Goal: Navigation & Orientation: Find specific page/section

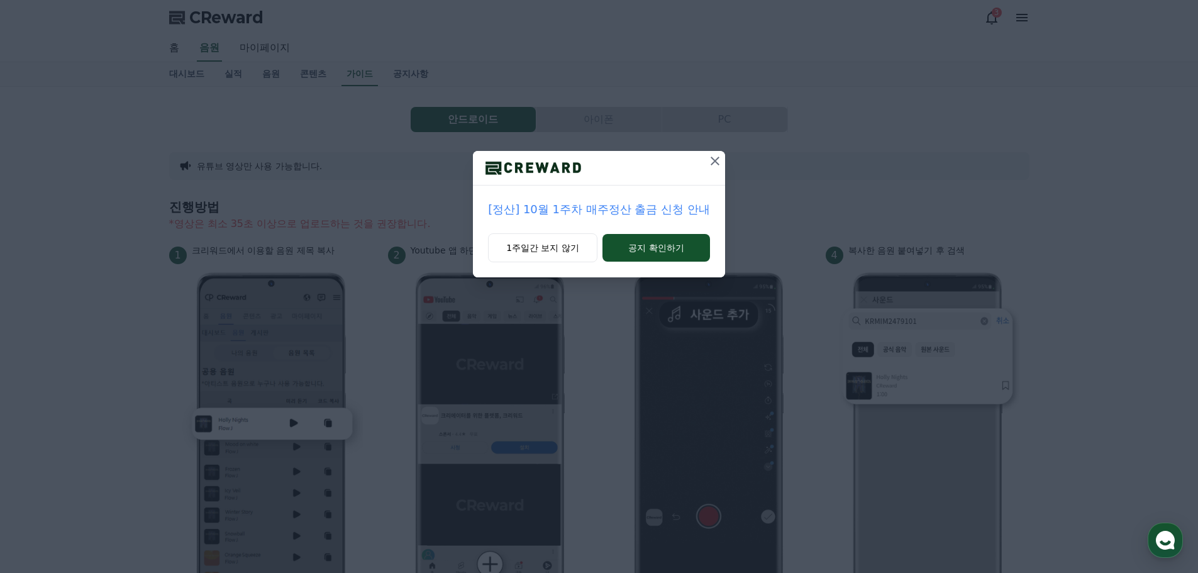
click at [717, 159] on icon at bounding box center [715, 161] width 9 height 9
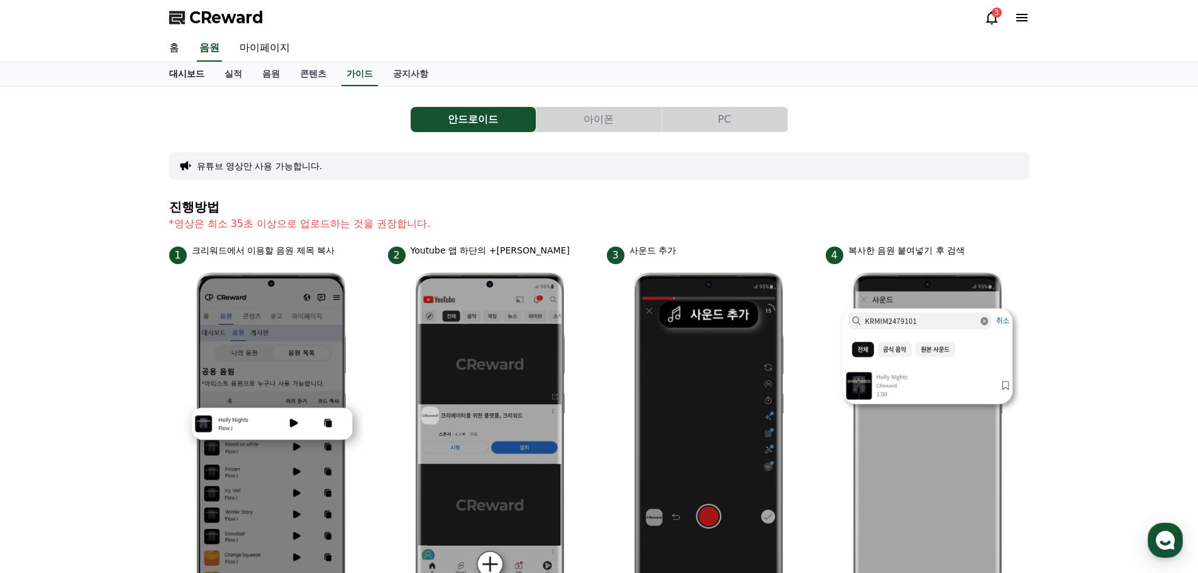
click at [187, 69] on link "대시보드" at bounding box center [186, 74] width 55 height 24
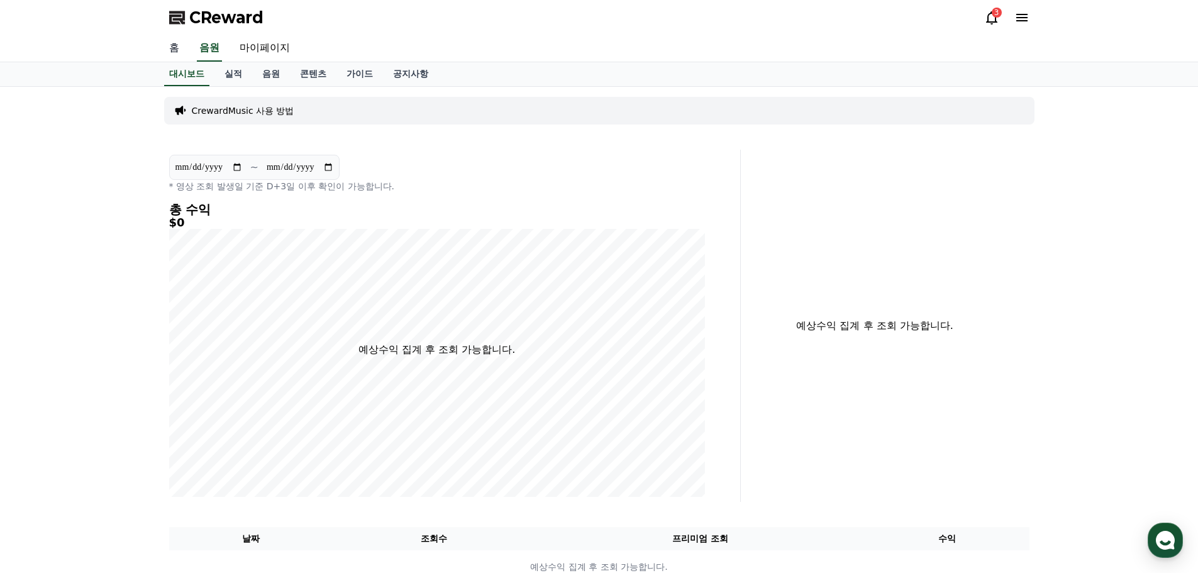
click at [170, 48] on link "홈" at bounding box center [174, 48] width 30 height 26
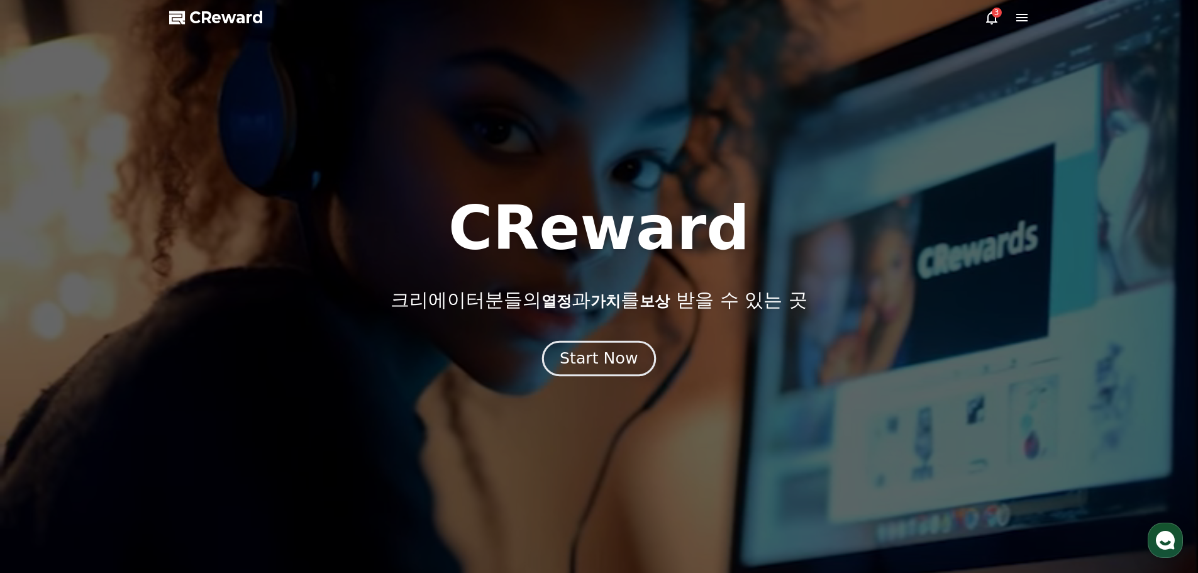
click at [614, 350] on div "Start Now" at bounding box center [599, 358] width 78 height 21
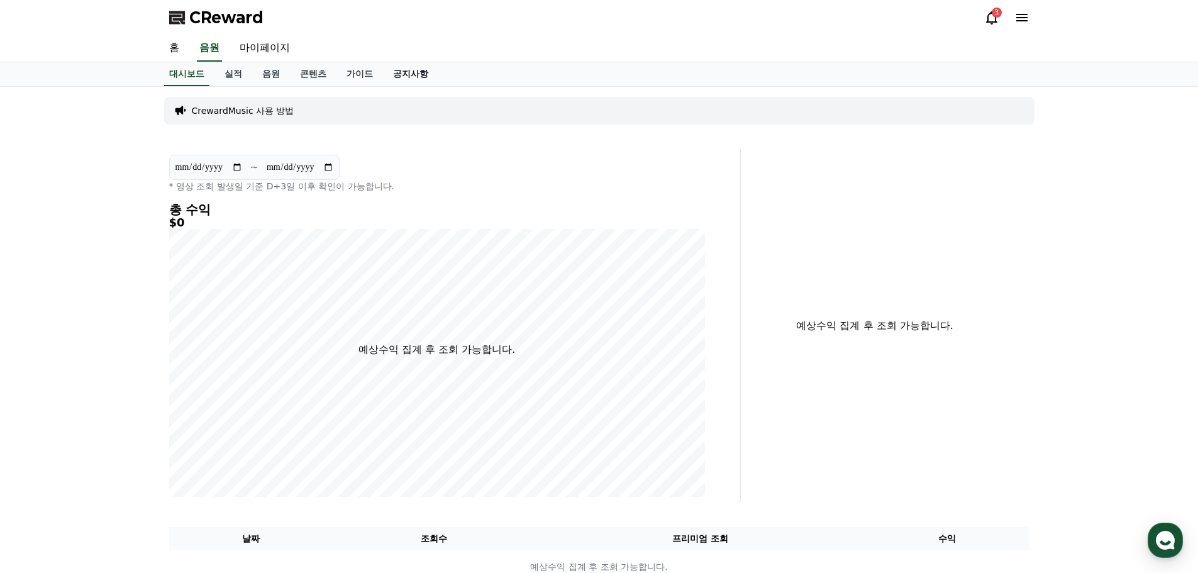
click at [403, 77] on link "공지사항" at bounding box center [410, 74] width 55 height 24
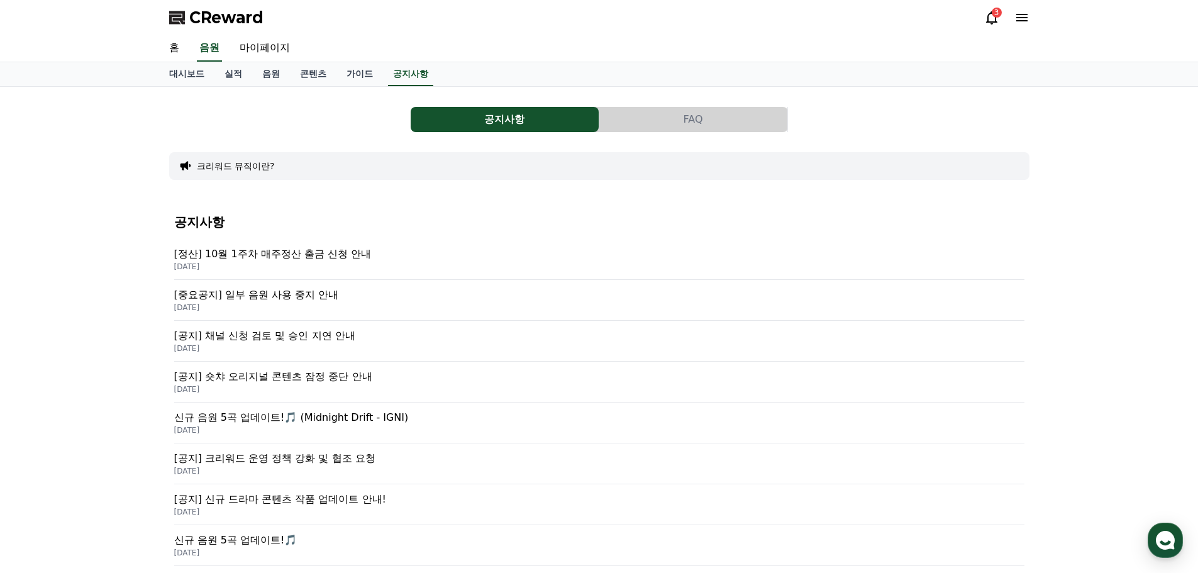
click at [988, 18] on icon at bounding box center [991, 17] width 11 height 13
